Goal: Task Accomplishment & Management: Manage account settings

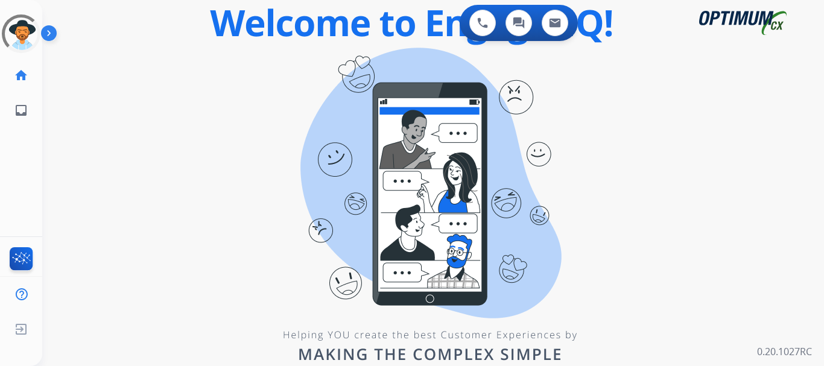
click at [140, 43] on div "0 Voice Interactions 0 Chat Interactions 0 Email Interactions swap_horiz Break …" at bounding box center [432, 183] width 781 height 366
click at [54, 36] on img at bounding box center [51, 35] width 21 height 23
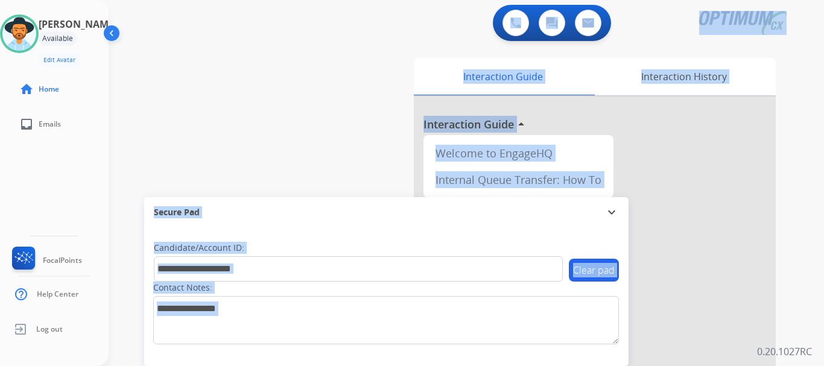
click at [27, 28] on img at bounding box center [19, 34] width 34 height 34
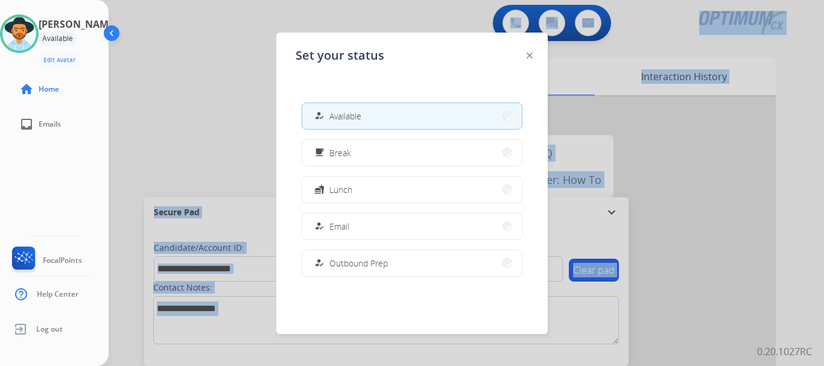
click at [400, 227] on button "how_to_reg Email" at bounding box center [411, 226] width 219 height 26
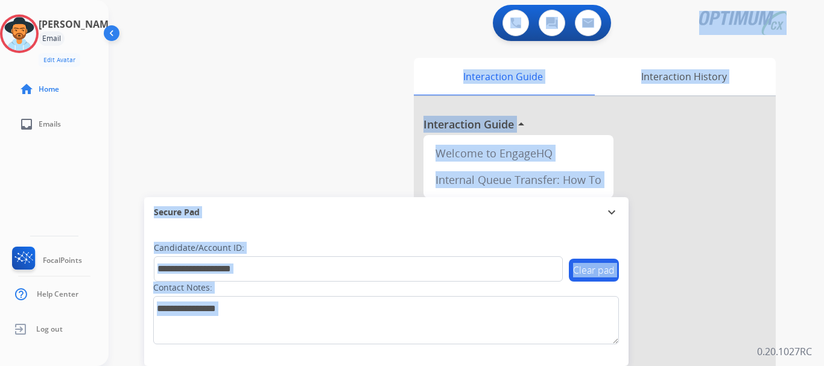
click at [311, 154] on div "swap_horiz Break voice bridge close_fullscreen Connect 3-Way Call merge_type Se…" at bounding box center [452, 294] width 686 height 503
click at [189, 34] on div "0 Voice Interactions 0 Chat Interactions 0 Email Interactions" at bounding box center [459, 24] width 672 height 39
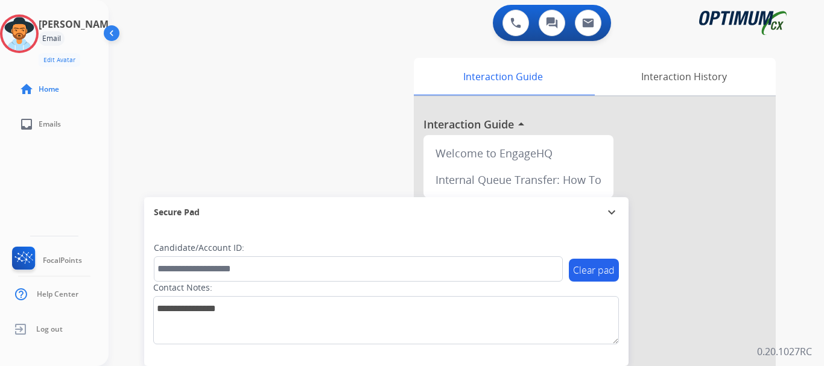
click at [39, 49] on div "Agent: [PERSON_NAME] Profile: Gen_Bilingual" at bounding box center [19, 33] width 39 height 39
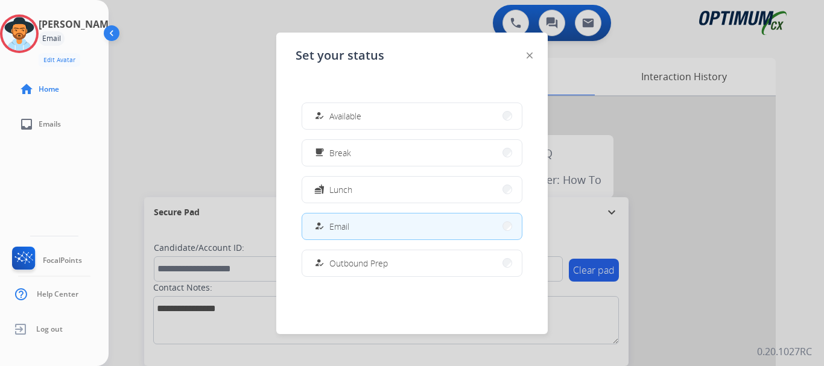
click at [391, 186] on button "fastfood Lunch" at bounding box center [411, 190] width 219 height 26
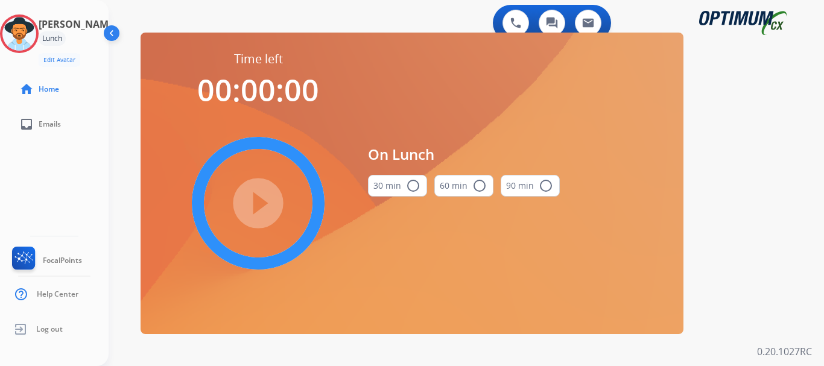
click at [406, 185] on mat-icon "radio_button_unchecked" at bounding box center [413, 185] width 14 height 14
click at [260, 199] on mat-icon "play_circle_filled" at bounding box center [258, 203] width 14 height 14
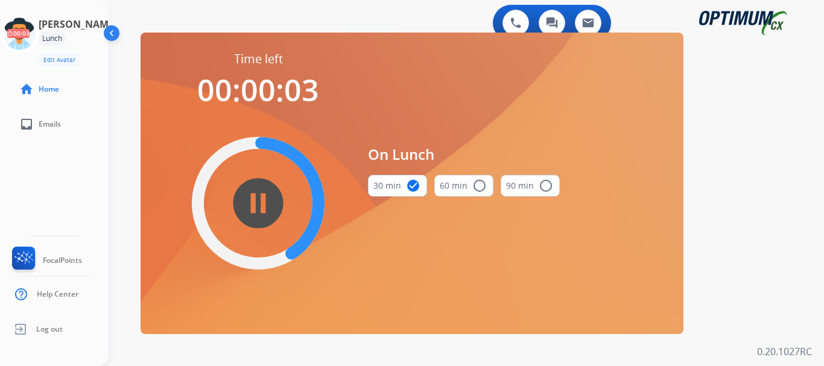
click at [31, 27] on icon at bounding box center [19, 33] width 39 height 39
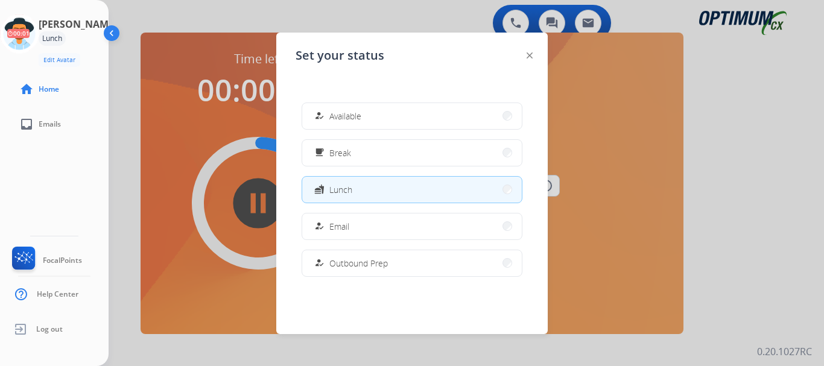
click at [375, 235] on button "how_to_reg Email" at bounding box center [411, 226] width 219 height 26
